Goal: Task Accomplishment & Management: Use online tool/utility

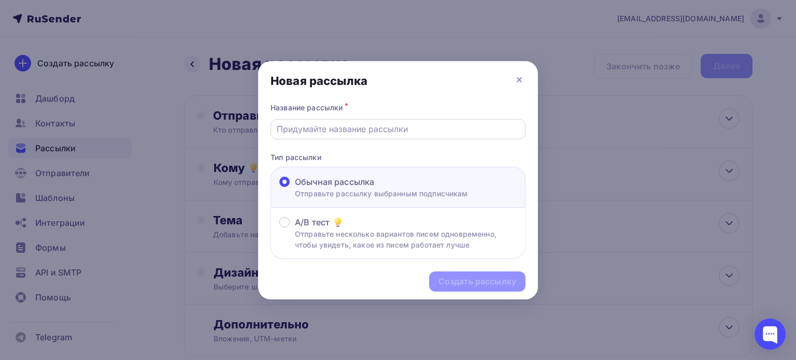
click at [370, 133] on input "text" at bounding box center [398, 129] width 243 height 12
type input "дг04"
click at [448, 279] on div "Создать рассылку" at bounding box center [478, 282] width 78 height 12
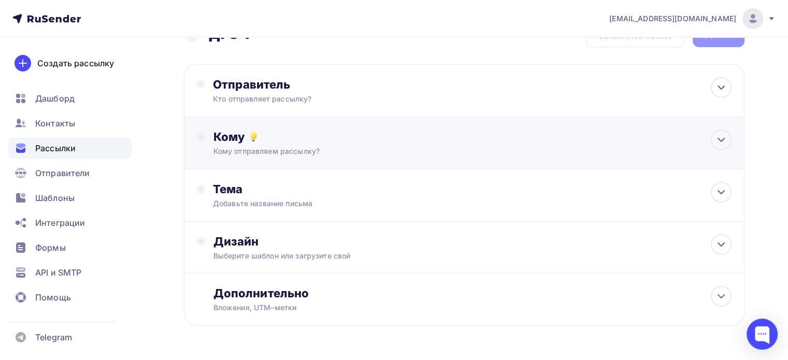
scroll to position [62, 0]
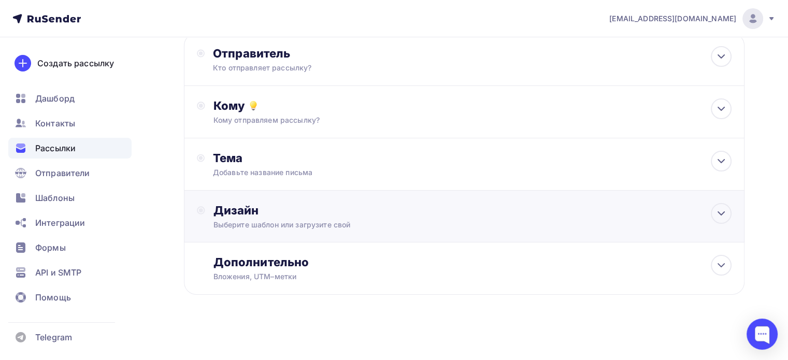
click at [246, 200] on div "Дизайн Выберите шаблон или загрузите свой" at bounding box center [464, 217] width 561 height 52
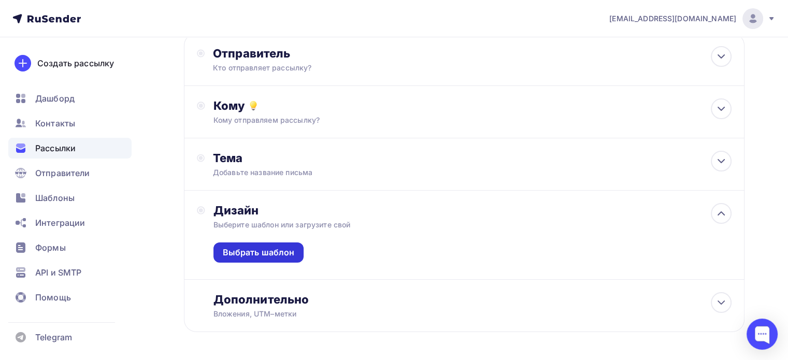
click at [245, 248] on div "Выбрать шаблон" at bounding box center [259, 253] width 72 height 12
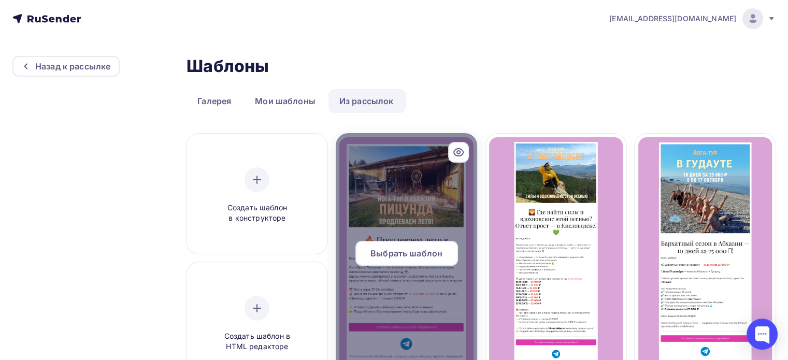
click at [417, 256] on span "Выбрать шаблон" at bounding box center [407, 253] width 72 height 12
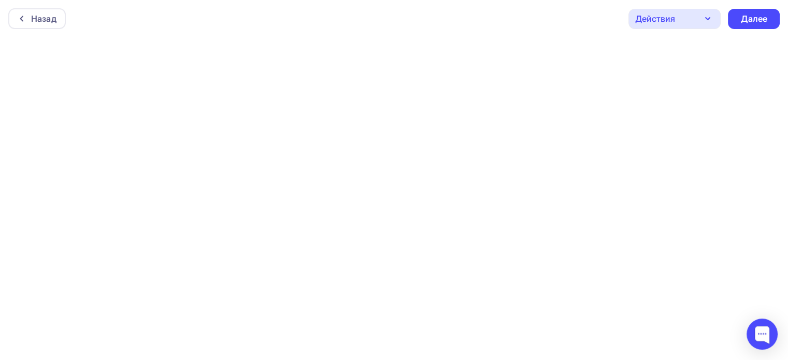
scroll to position [2, 0]
click at [760, 10] on div "Далее" at bounding box center [754, 17] width 52 height 20
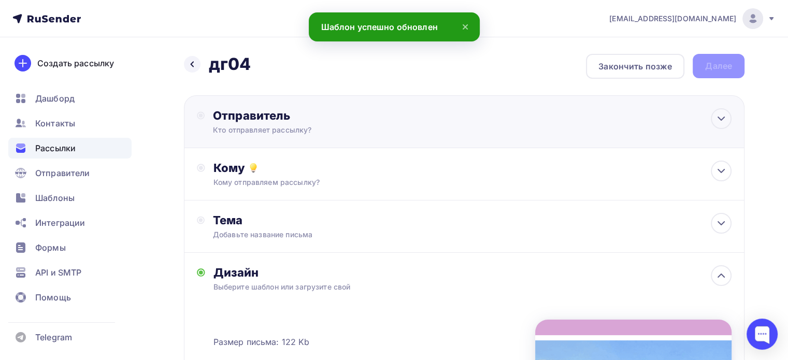
click at [345, 118] on div "Отправитель" at bounding box center [325, 115] width 224 height 15
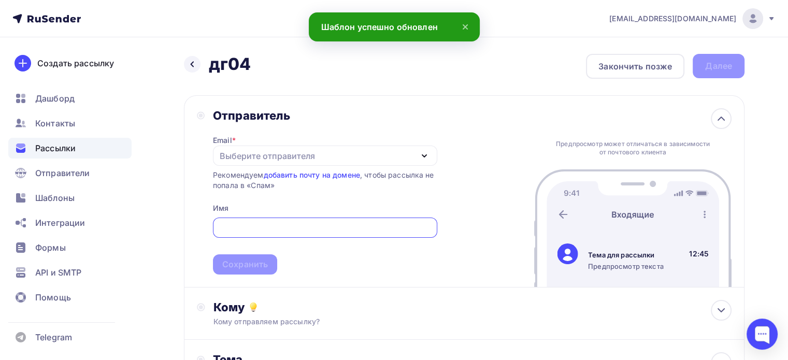
click at [250, 154] on div "Выберите отправителя" at bounding box center [267, 156] width 95 height 12
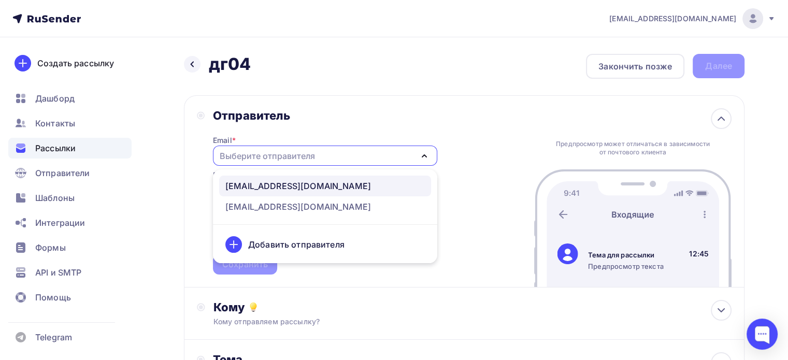
click at [274, 187] on div "[EMAIL_ADDRESS][DOMAIN_NAME]" at bounding box center [298, 186] width 146 height 12
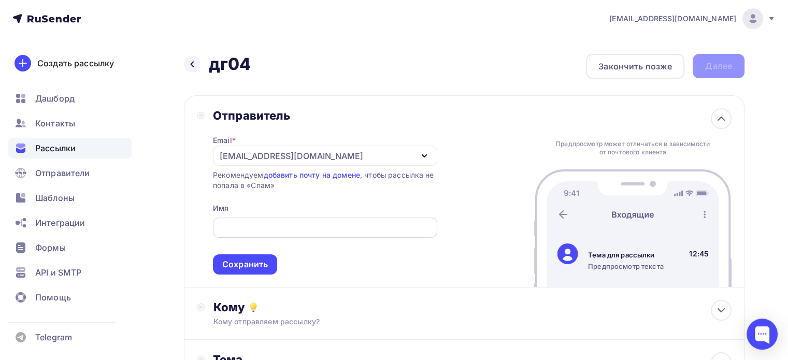
click at [247, 224] on input "text" at bounding box center [325, 228] width 213 height 12
type input "ТУР МИР"
click at [243, 261] on div "Сохранить" at bounding box center [245, 265] width 46 height 12
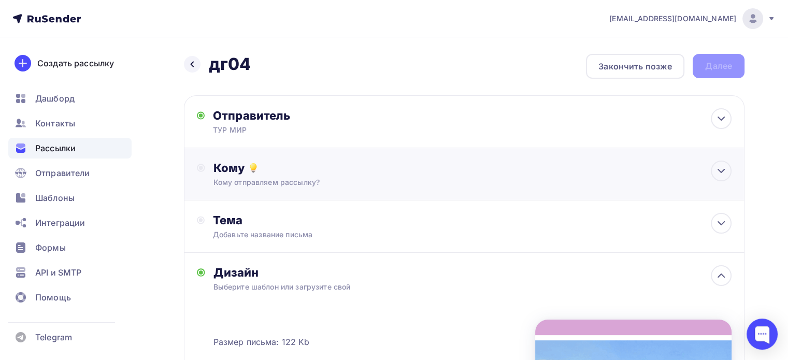
click at [214, 164] on div "Кому" at bounding box center [473, 168] width 518 height 15
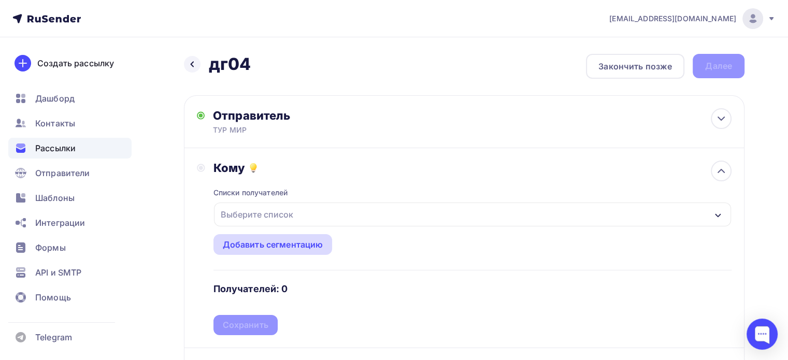
click at [249, 240] on div "Добавить сегментацию" at bounding box center [273, 244] width 101 height 12
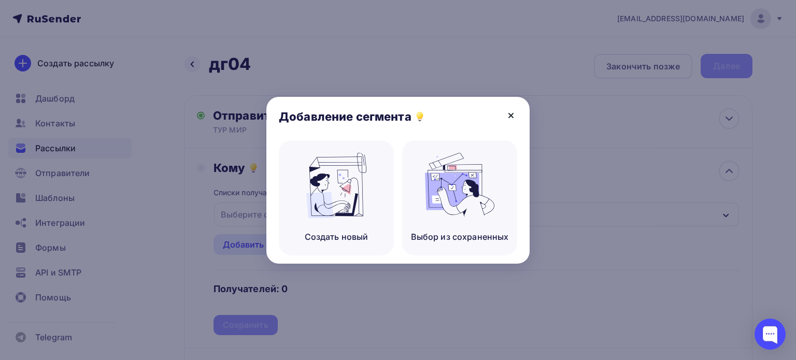
click at [514, 112] on icon at bounding box center [511, 115] width 12 height 12
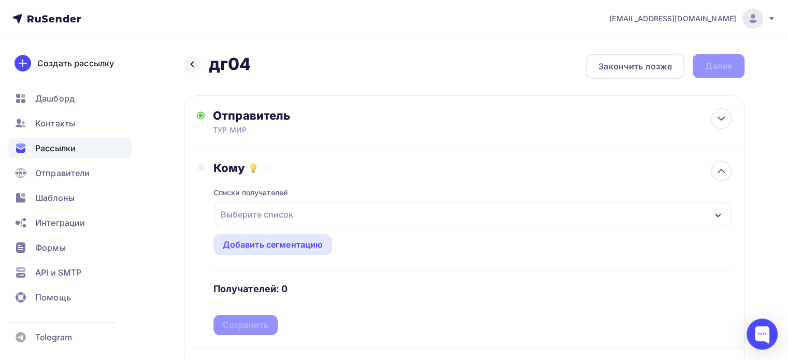
click at [285, 209] on div "Выберите список" at bounding box center [257, 214] width 81 height 19
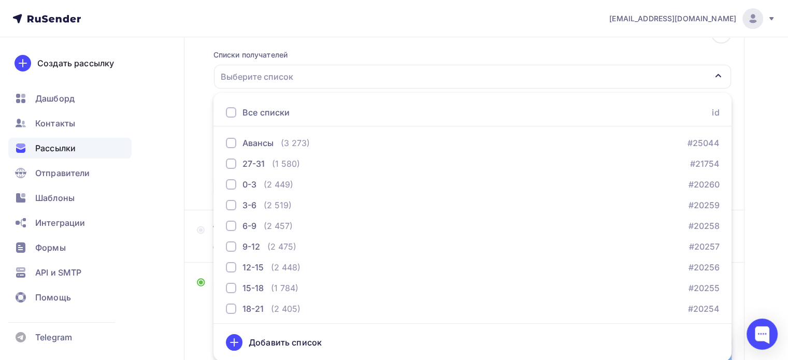
click at [231, 106] on div "Все списки" at bounding box center [258, 112] width 64 height 12
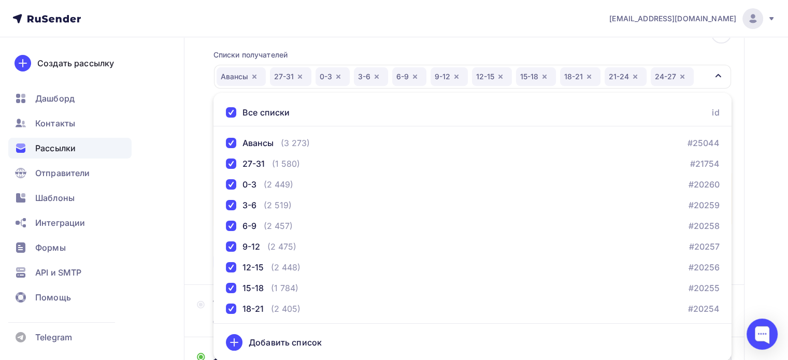
drag, startPoint x: 771, startPoint y: 147, endPoint x: 764, endPoint y: 150, distance: 7.9
click at [771, 147] on div "Назад дг04 дг04 Закончить позже Далее Отправитель ТУР МИР Email * [EMAIL_ADDRES…" at bounding box center [394, 292] width 788 height 786
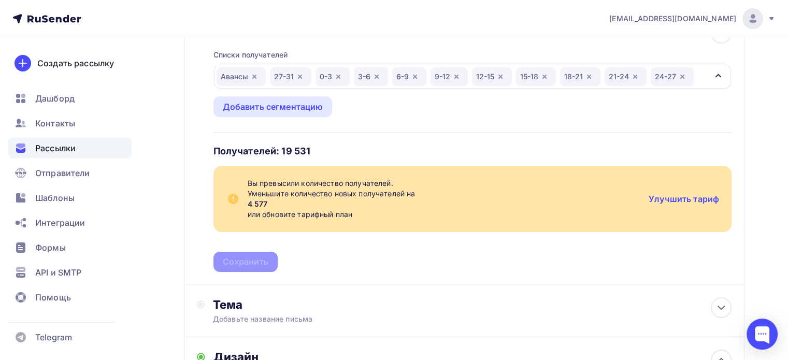
click at [336, 77] on icon "button" at bounding box center [338, 77] width 4 height 4
click at [341, 76] on icon "button" at bounding box center [338, 77] width 8 height 8
click at [342, 75] on div "6-9" at bounding box center [333, 76] width 34 height 19
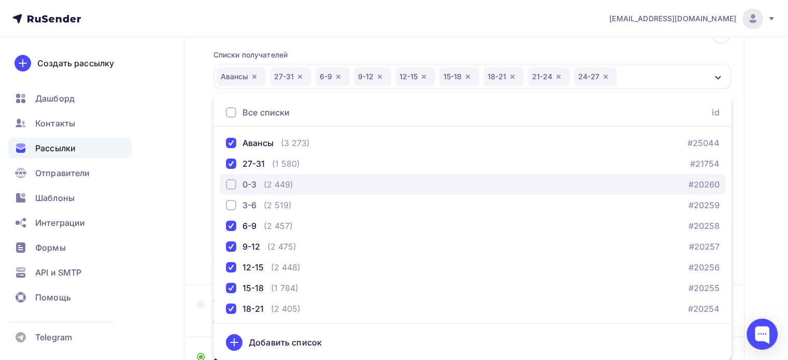
click at [232, 179] on div "button" at bounding box center [231, 184] width 10 height 10
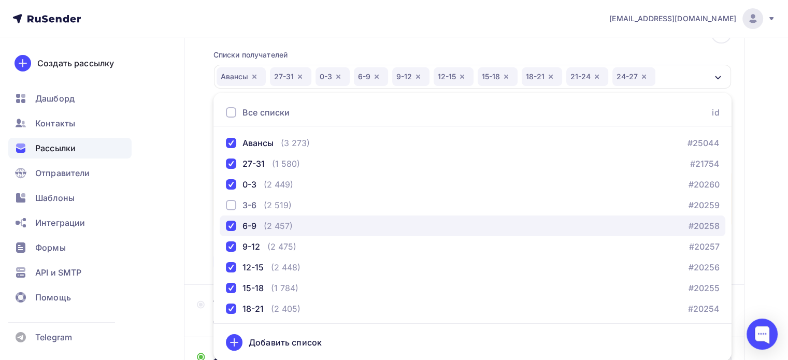
click at [235, 221] on div "button" at bounding box center [231, 226] width 10 height 10
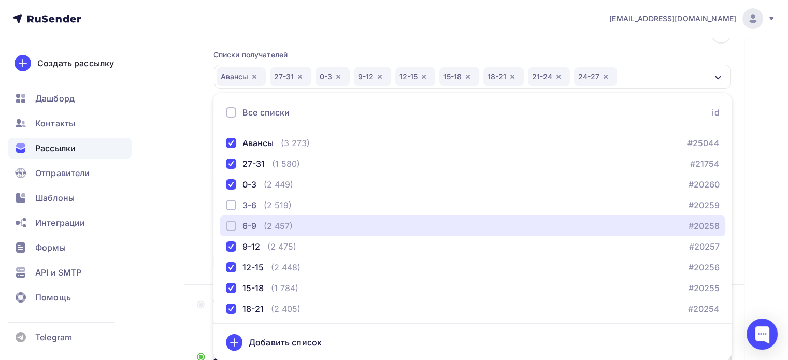
click at [654, 74] on div "Авансы 27-31 0-3 9-12 12-15 15-18 18-21 21-24 24-27" at bounding box center [472, 77] width 517 height 24
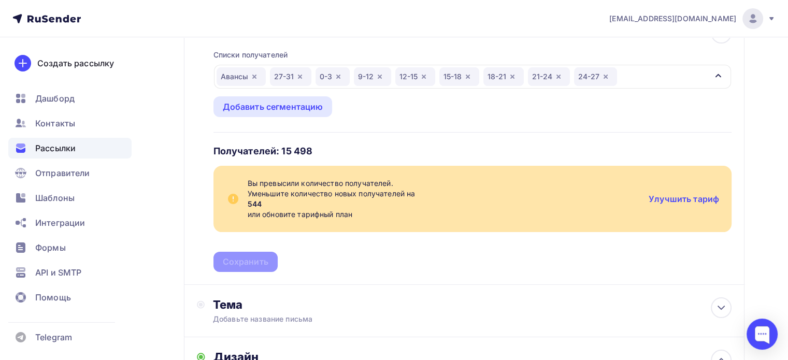
click at [385, 77] on div "9-12" at bounding box center [372, 76] width 37 height 19
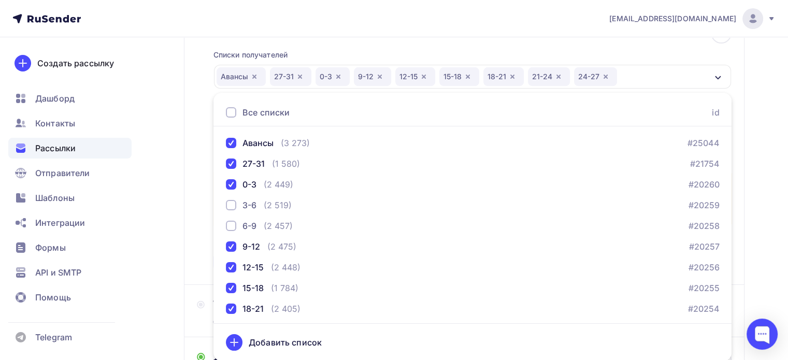
drag, startPoint x: 700, startPoint y: 76, endPoint x: 695, endPoint y: 76, distance: 5.2
click at [699, 76] on div "Авансы 27-31 0-3 9-12 12-15 15-18 18-21 21-24 24-27" at bounding box center [472, 77] width 517 height 24
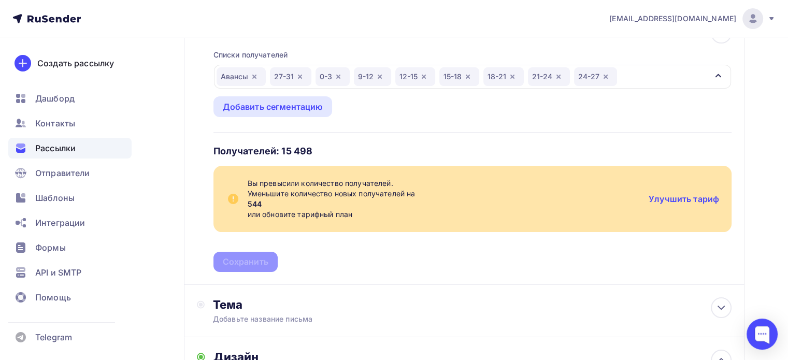
click at [379, 78] on icon "button" at bounding box center [380, 77] width 8 height 8
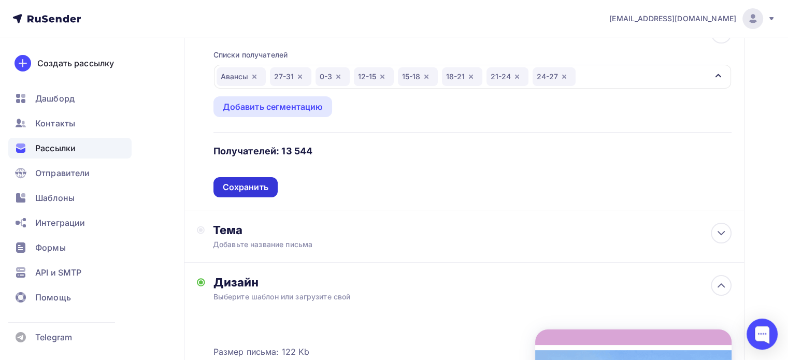
click at [240, 179] on div "Сохранить" at bounding box center [246, 187] width 64 height 20
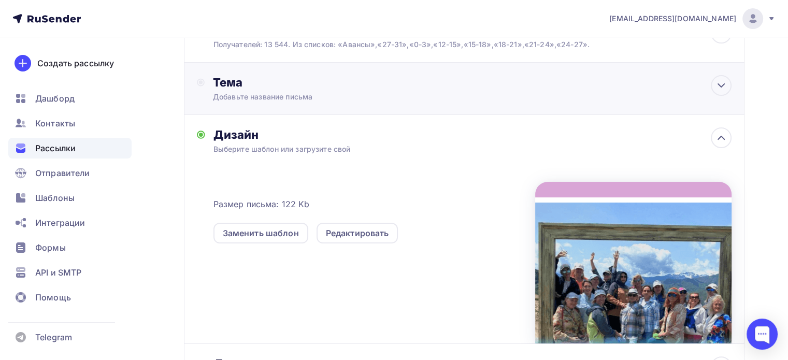
click at [237, 95] on div "Добавьте название письма" at bounding box center [305, 97] width 185 height 10
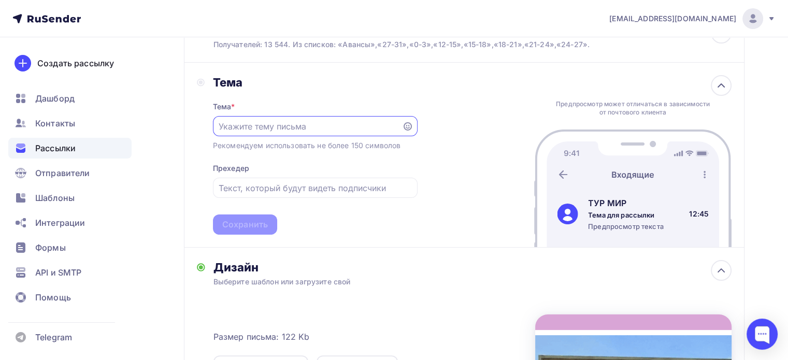
scroll to position [0, 0]
click at [259, 131] on input "text" at bounding box center [307, 127] width 177 height 12
paste input "[URL][DOMAIN_NAME]"
click at [302, 132] on div "[URL][DOMAIN_NAME]" at bounding box center [315, 127] width 205 height 20
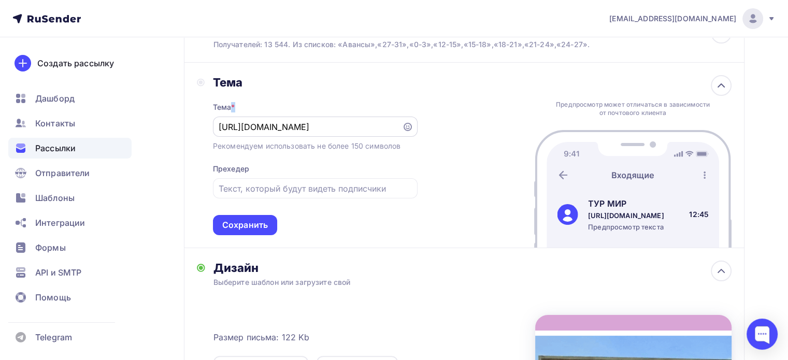
click at [302, 132] on div "[URL][DOMAIN_NAME]" at bounding box center [315, 127] width 205 height 20
click at [302, 121] on input "[URL][DOMAIN_NAME]" at bounding box center [307, 127] width 177 height 12
click at [301, 121] on input "[URL][DOMAIN_NAME]" at bounding box center [307, 127] width 177 height 12
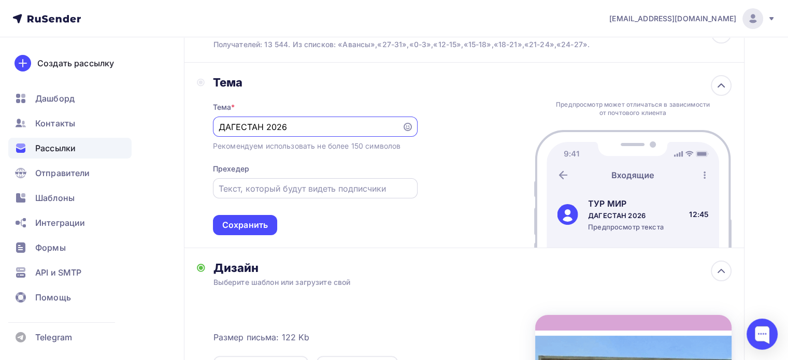
type input "ДАГЕСТАН 2026"
click at [249, 189] on input "text" at bounding box center [315, 188] width 193 height 12
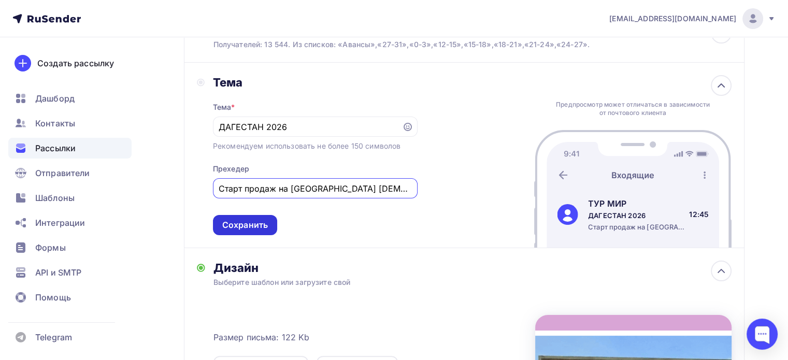
type input "Старт продаж на [GEOGRAPHIC_DATA] [DEMOGRAPHIC_DATA]!"
click at [260, 230] on div "Сохранить" at bounding box center [245, 225] width 46 height 12
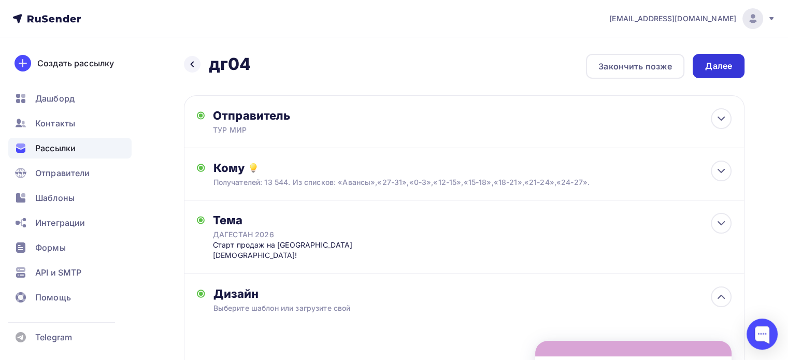
click at [697, 66] on div "Далее" at bounding box center [719, 66] width 52 height 24
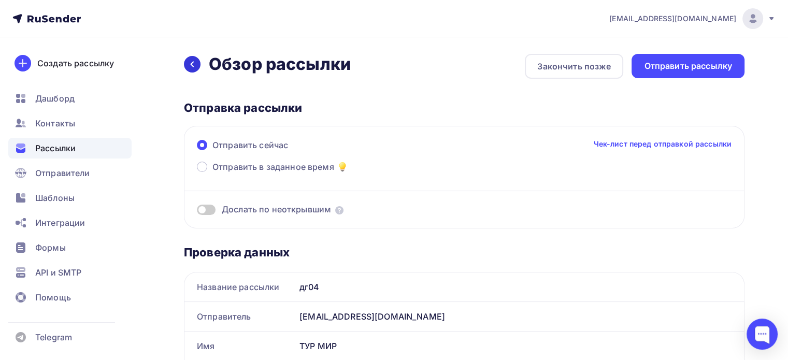
click at [192, 61] on icon at bounding box center [192, 64] width 8 height 8
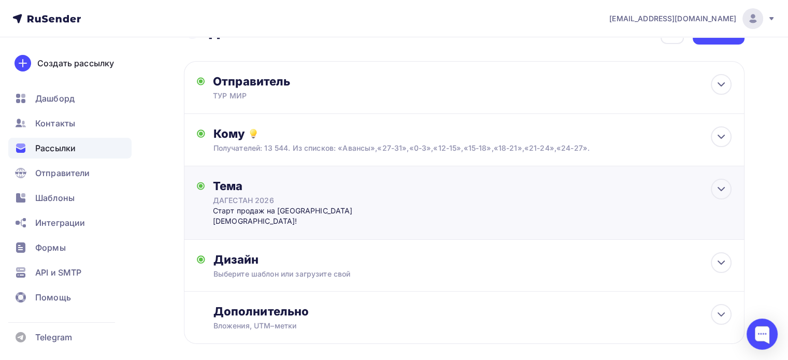
scroll to position [73, 0]
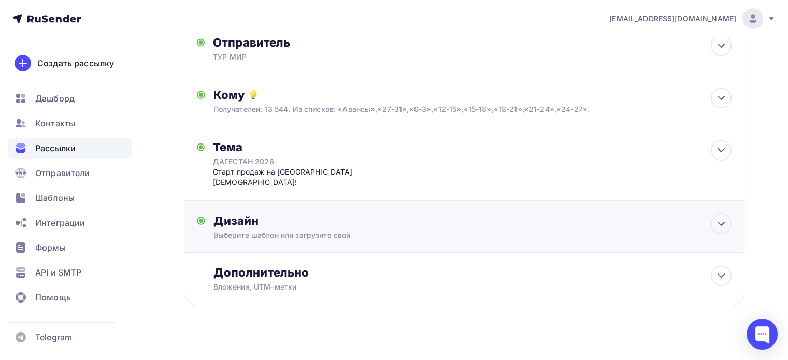
click at [279, 230] on div "Выберите шаблон или загрузите свой" at bounding box center [447, 235] width 467 height 10
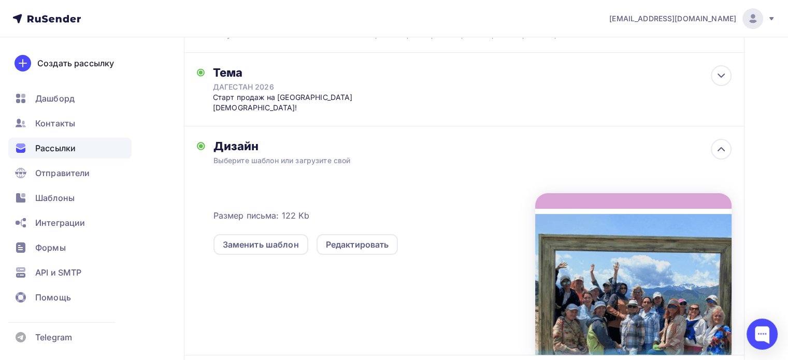
scroll to position [228, 0]
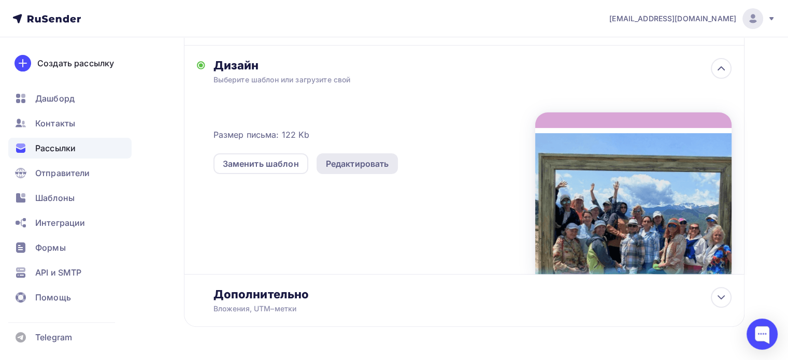
click at [377, 158] on div "Редактировать" at bounding box center [357, 164] width 63 height 12
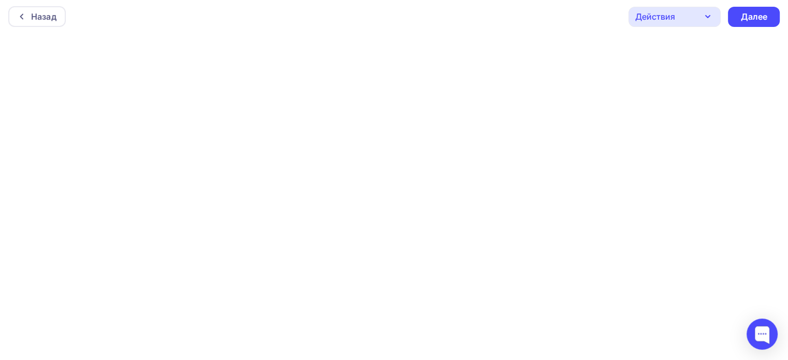
scroll to position [2, 0]
click at [755, 13] on div "Далее" at bounding box center [754, 17] width 27 height 12
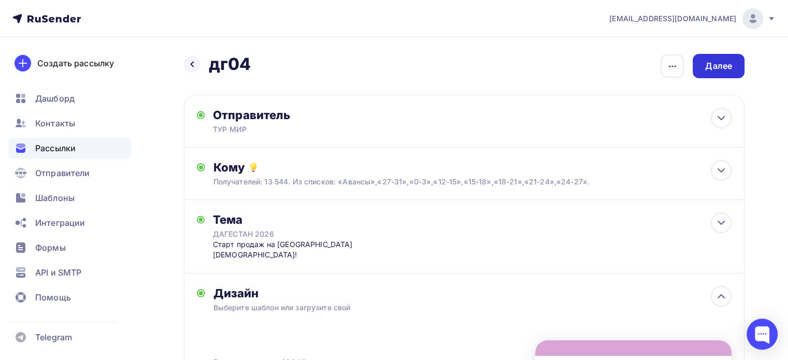
click at [731, 65] on div "Далее" at bounding box center [718, 66] width 27 height 12
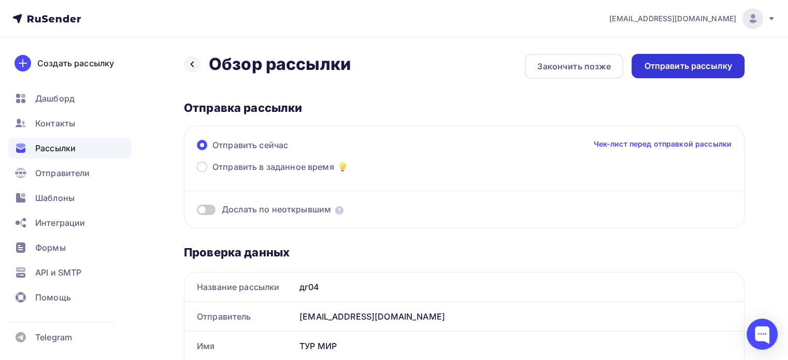
click at [677, 63] on div "Отправить рассылку" at bounding box center [688, 66] width 88 height 12
